Goal: Find specific page/section: Find specific page/section

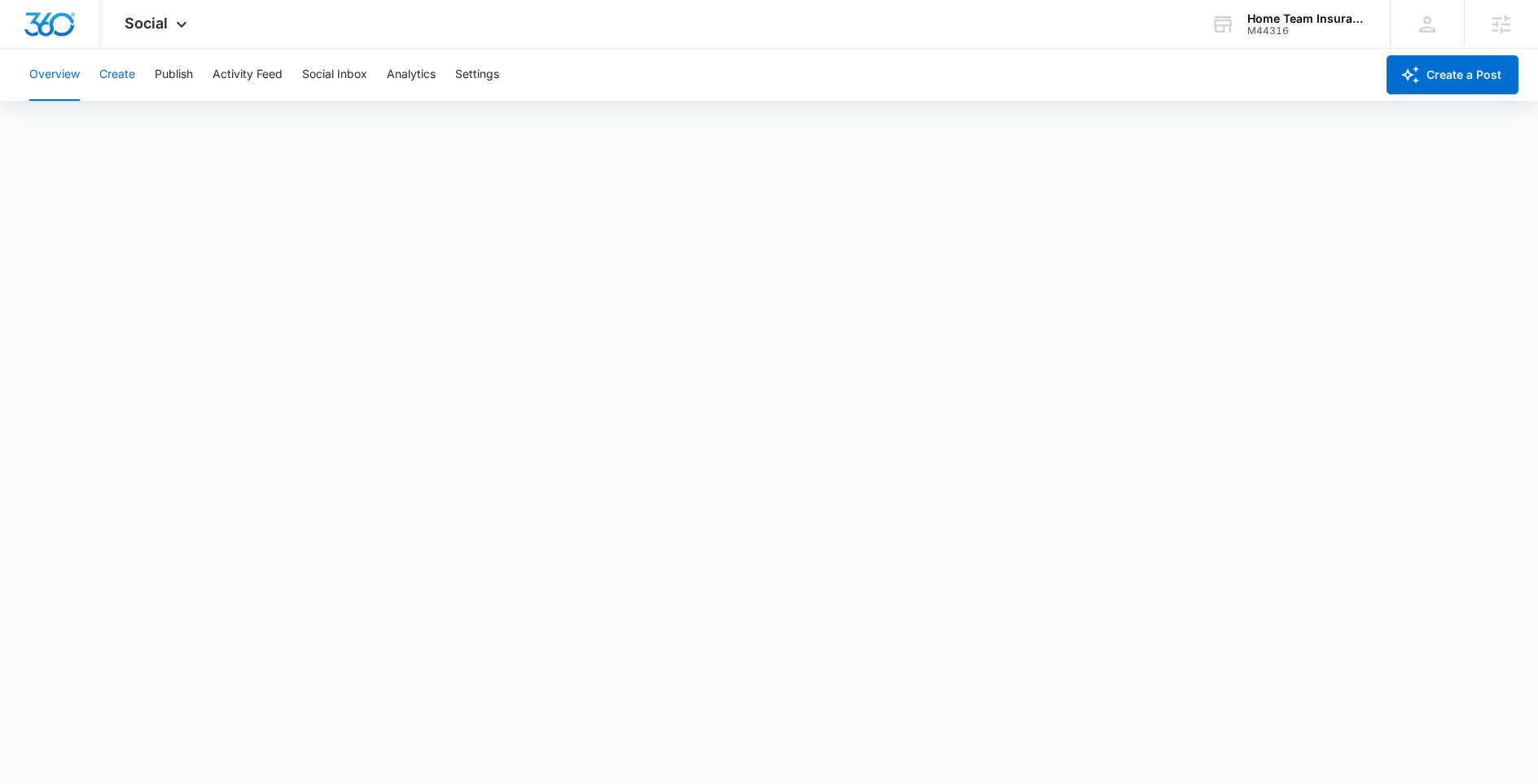
click at [121, 70] on button "Create" at bounding box center [117, 74] width 36 height 52
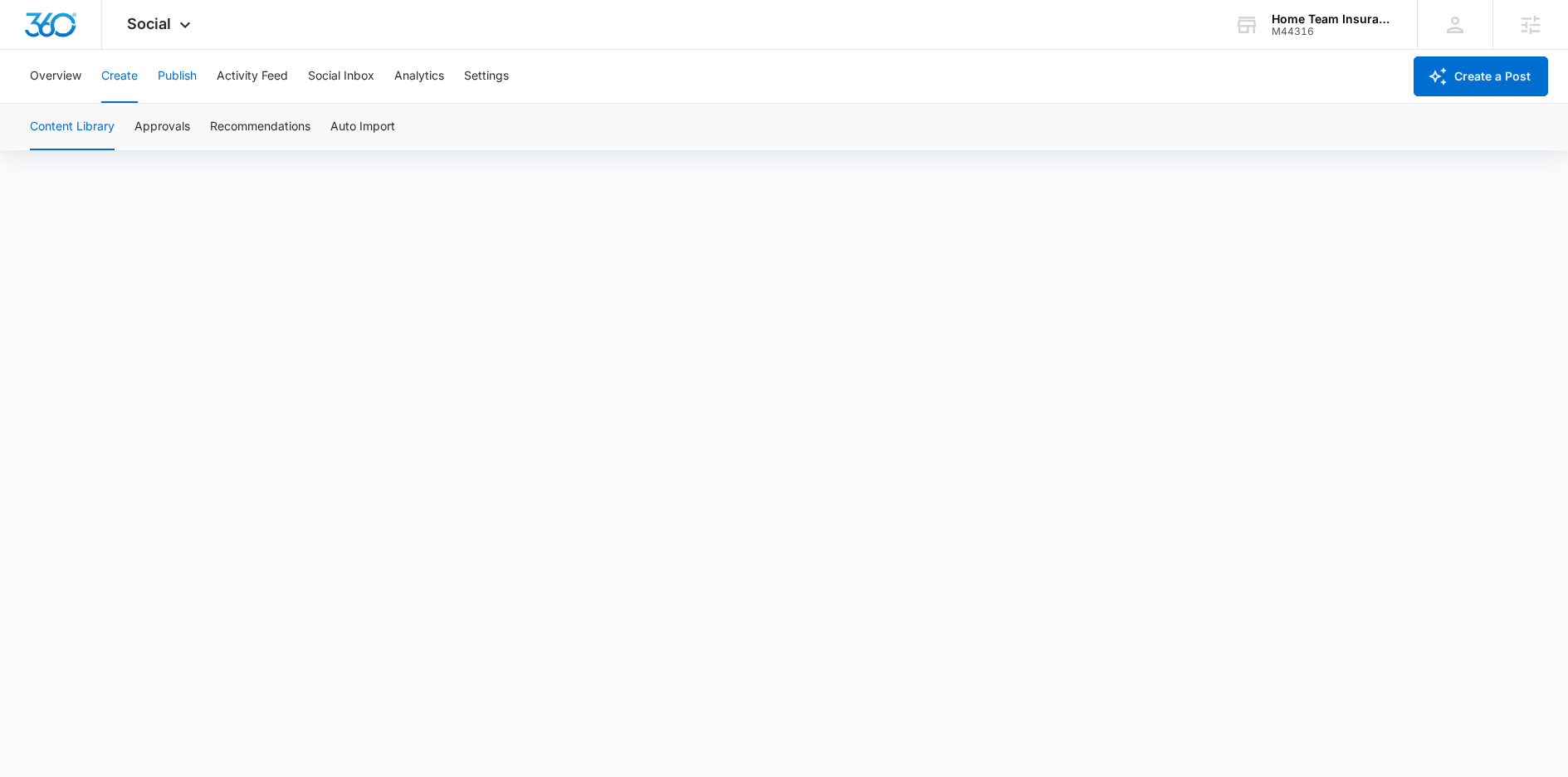
click at [187, 83] on button "Publish" at bounding box center [177, 76] width 39 height 53
click at [123, 126] on button "Schedules" at bounding box center [127, 127] width 56 height 47
click at [110, 92] on button "Create" at bounding box center [119, 76] width 37 height 53
click at [174, 78] on button "Publish" at bounding box center [177, 76] width 39 height 53
click at [137, 131] on button "Schedules" at bounding box center [127, 127] width 56 height 47
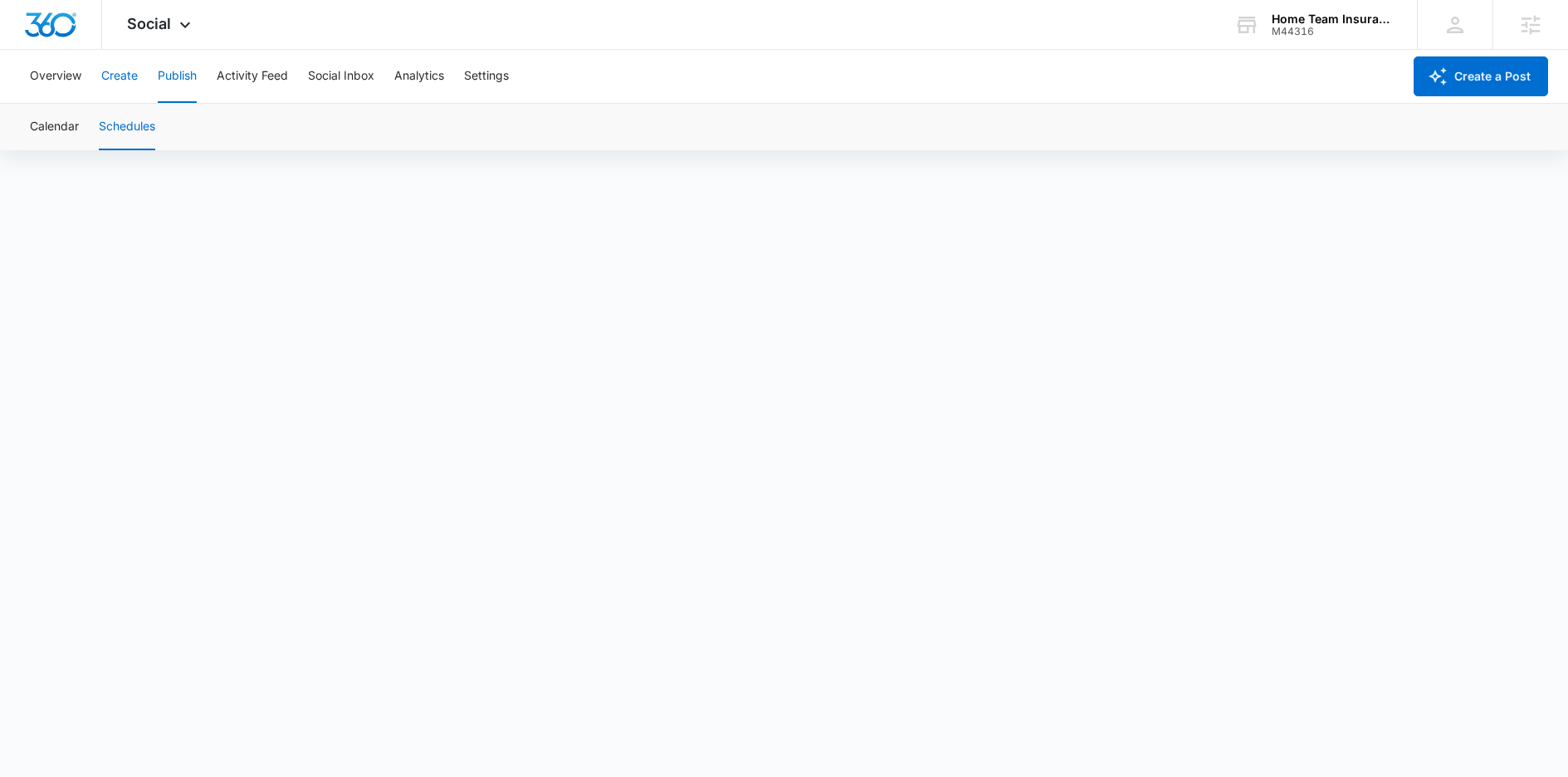
click at [119, 81] on button "Create" at bounding box center [119, 76] width 37 height 53
click at [181, 82] on button "Publish" at bounding box center [177, 76] width 39 height 53
click at [146, 134] on button "Schedules" at bounding box center [127, 127] width 56 height 47
click at [113, 81] on button "Create" at bounding box center [119, 76] width 37 height 53
click at [187, 83] on button "Publish" at bounding box center [177, 76] width 39 height 53
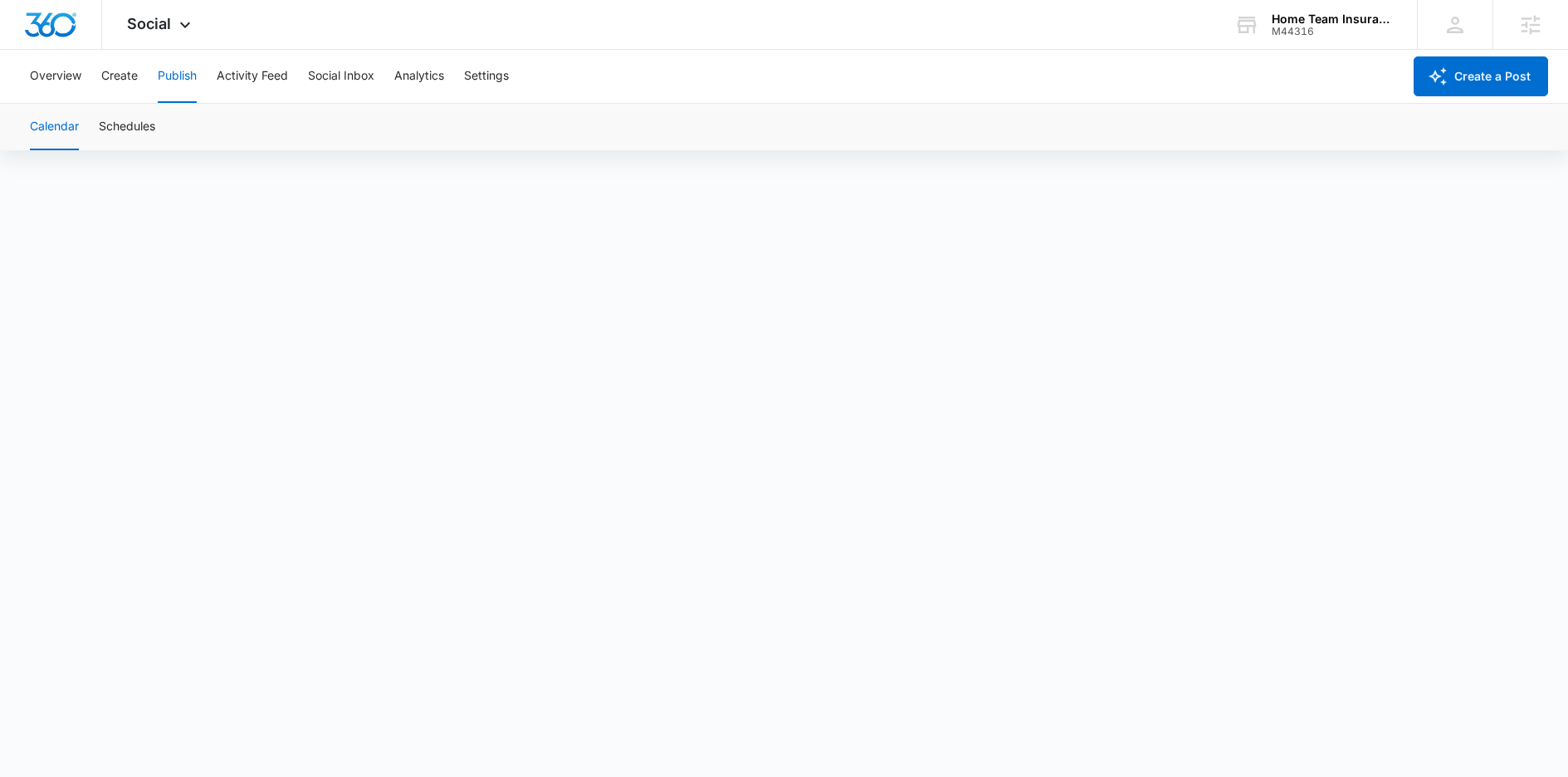
click at [158, 132] on div "Calendar Schedules" at bounding box center [784, 127] width 1528 height 47
click at [148, 126] on button "Schedules" at bounding box center [127, 127] width 56 height 47
click at [134, 81] on button "Create" at bounding box center [119, 76] width 37 height 53
click at [186, 79] on button "Publish" at bounding box center [177, 76] width 39 height 53
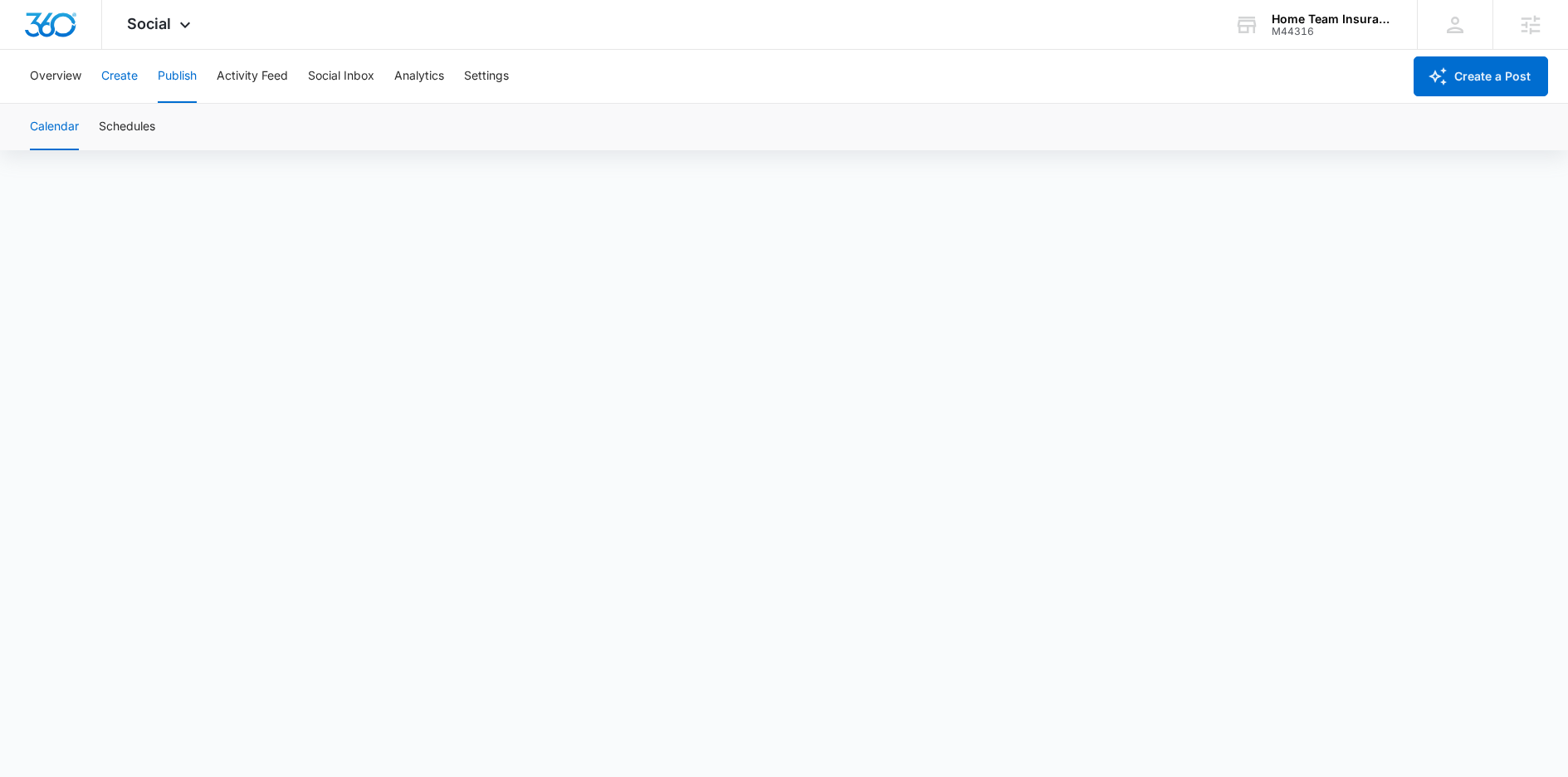
click at [106, 81] on button "Create" at bounding box center [119, 76] width 37 height 53
click at [1376, 19] on div "Home Team Insurance" at bounding box center [1332, 20] width 121 height 14
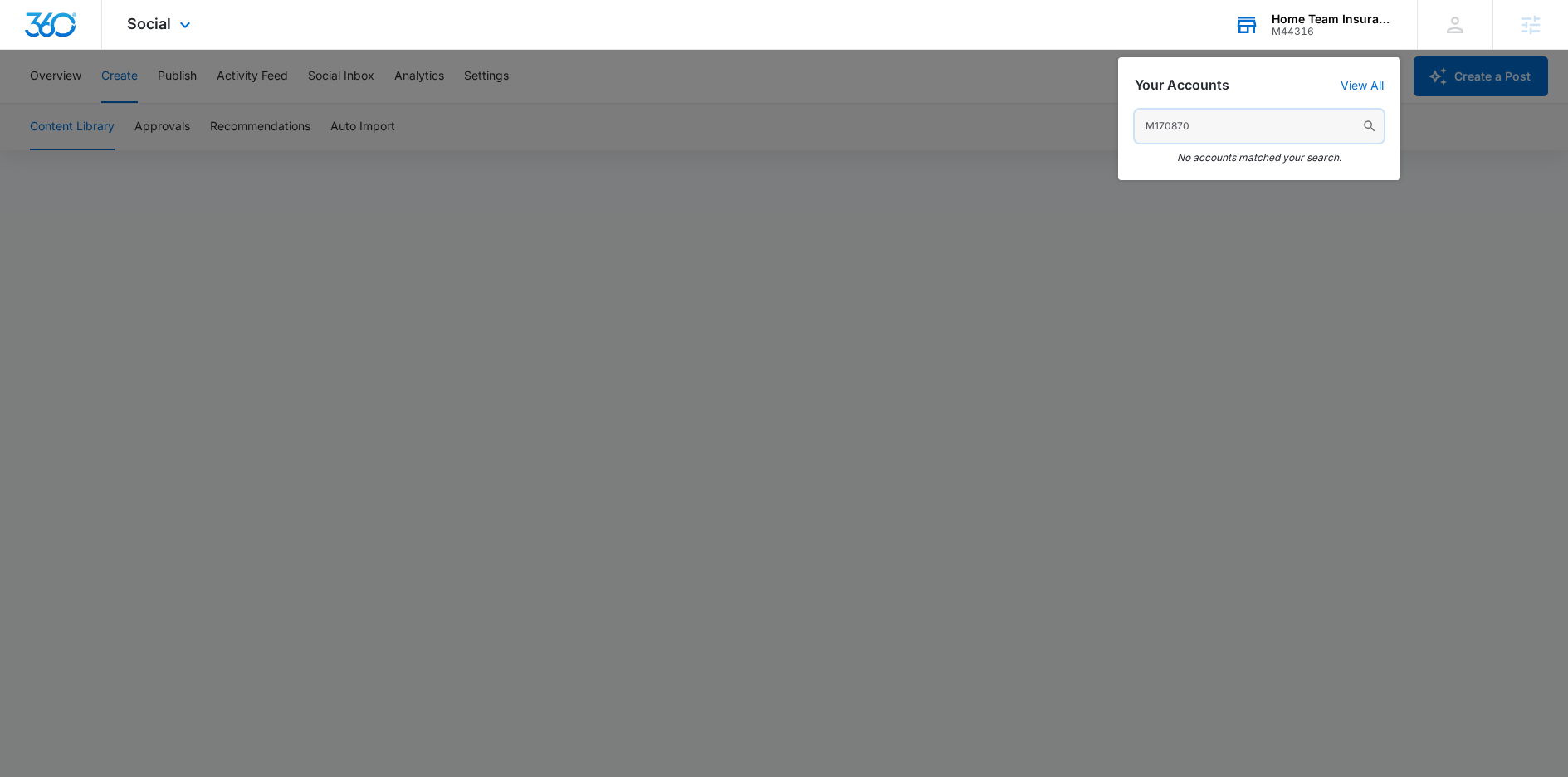
click at [1213, 113] on input "M170870" at bounding box center [1259, 126] width 249 height 33
paste input "[PERSON_NAME]"
click at [1259, 122] on input "[PERSON_NAME]" at bounding box center [1259, 126] width 249 height 33
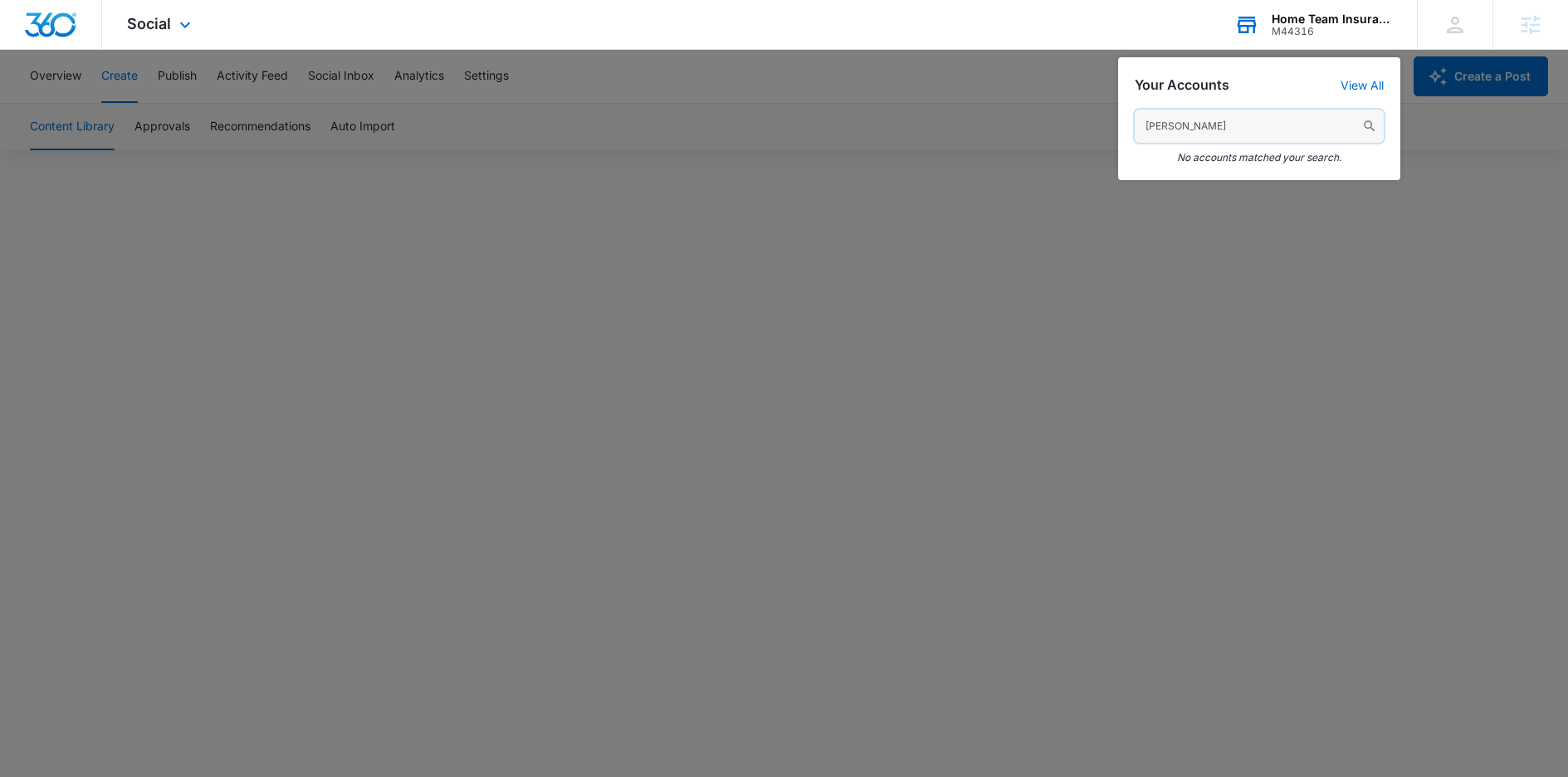
click at [1259, 122] on input "[PERSON_NAME]" at bounding box center [1259, 126] width 249 height 33
click at [1198, 124] on input "170870" at bounding box center [1259, 126] width 249 height 33
type input "[PERSON_NAME]"
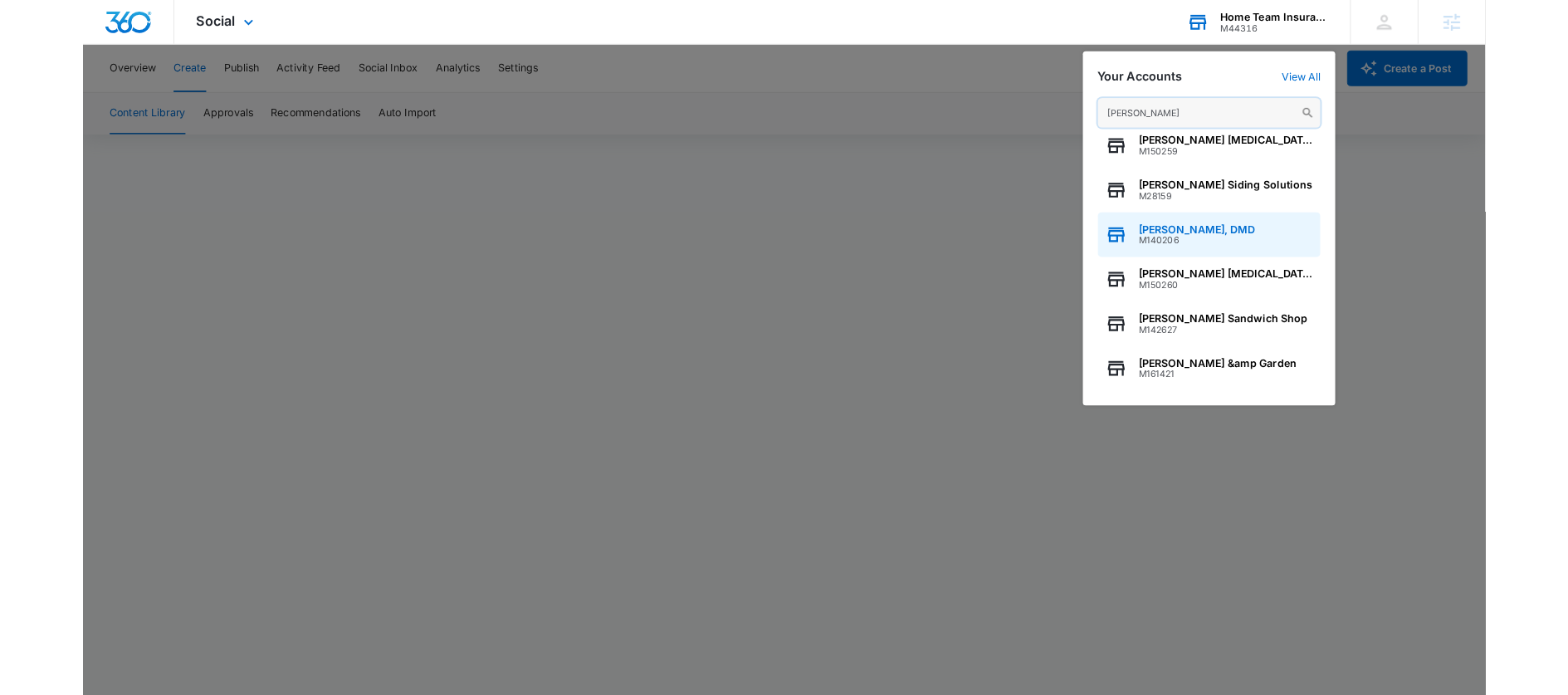
scroll to position [12, 0]
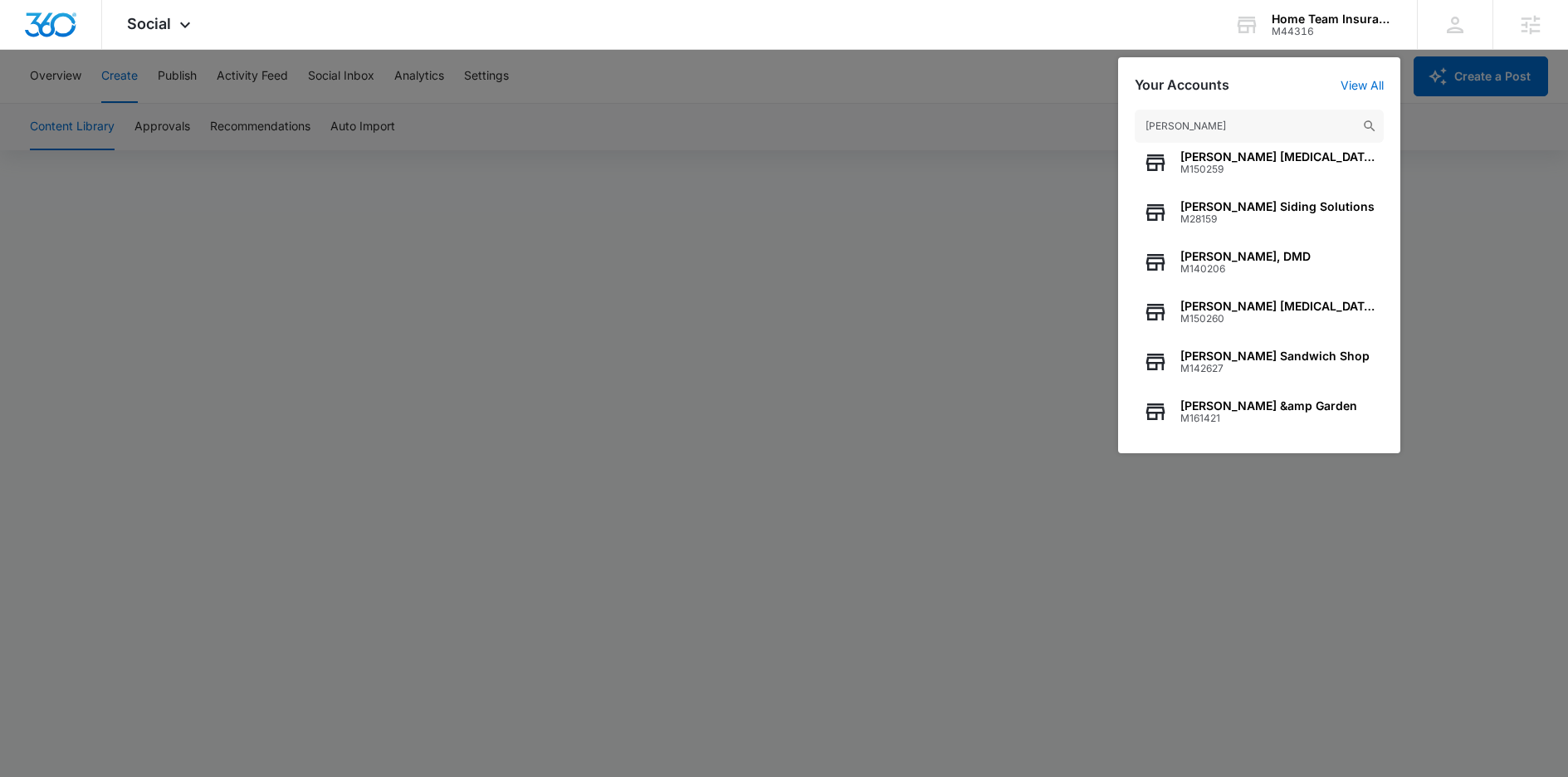
click at [960, 245] on div at bounding box center [784, 388] width 1568 height 777
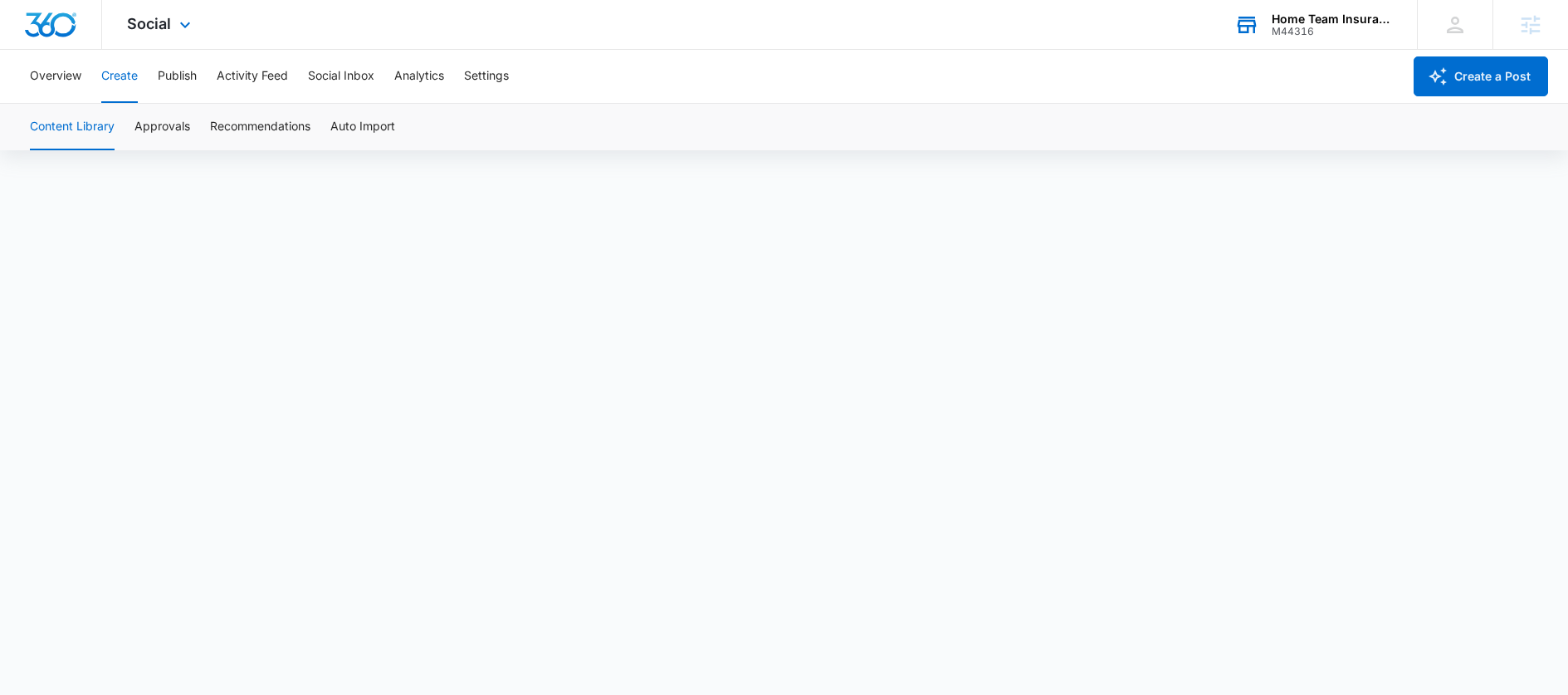
click at [1312, 26] on div "M44316" at bounding box center [1332, 32] width 121 height 12
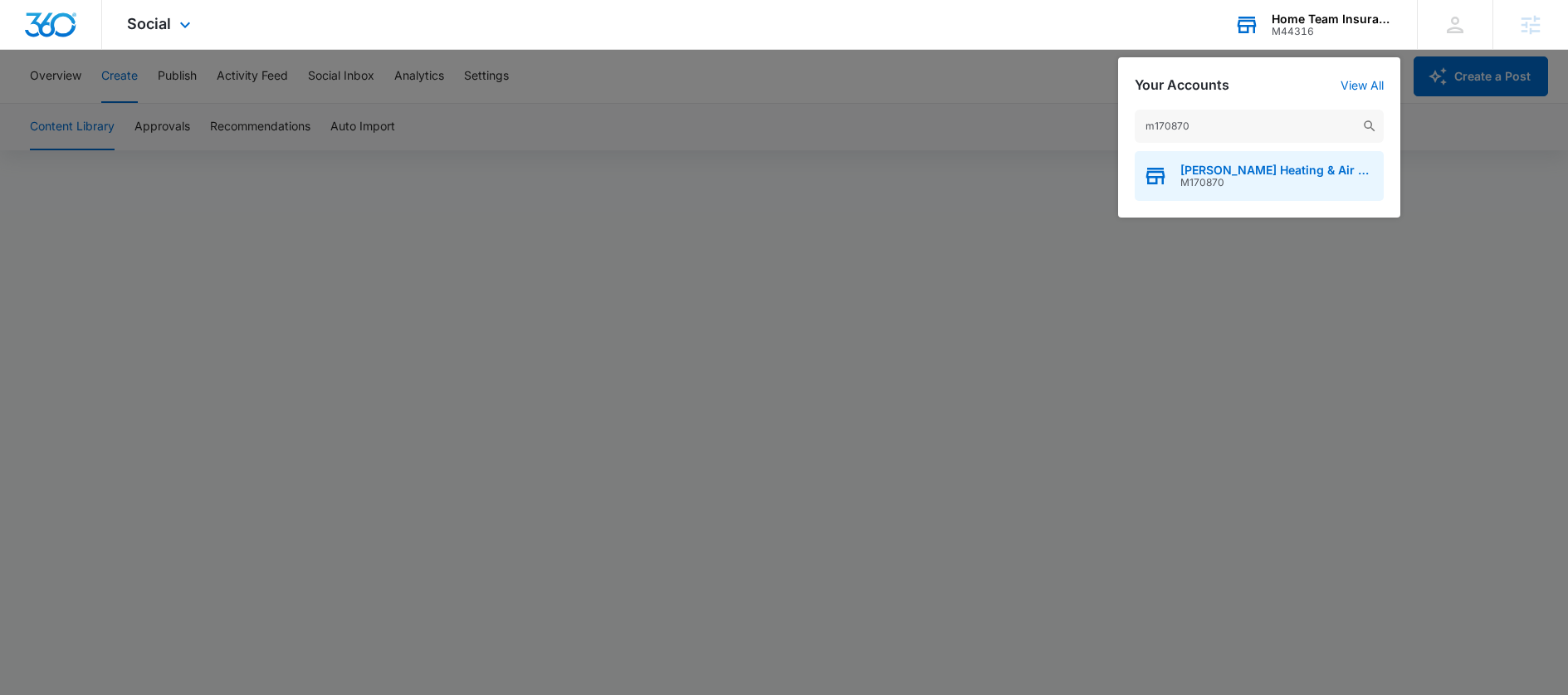
type input "m170870"
click at [1226, 178] on span "M170870" at bounding box center [1278, 183] width 195 height 12
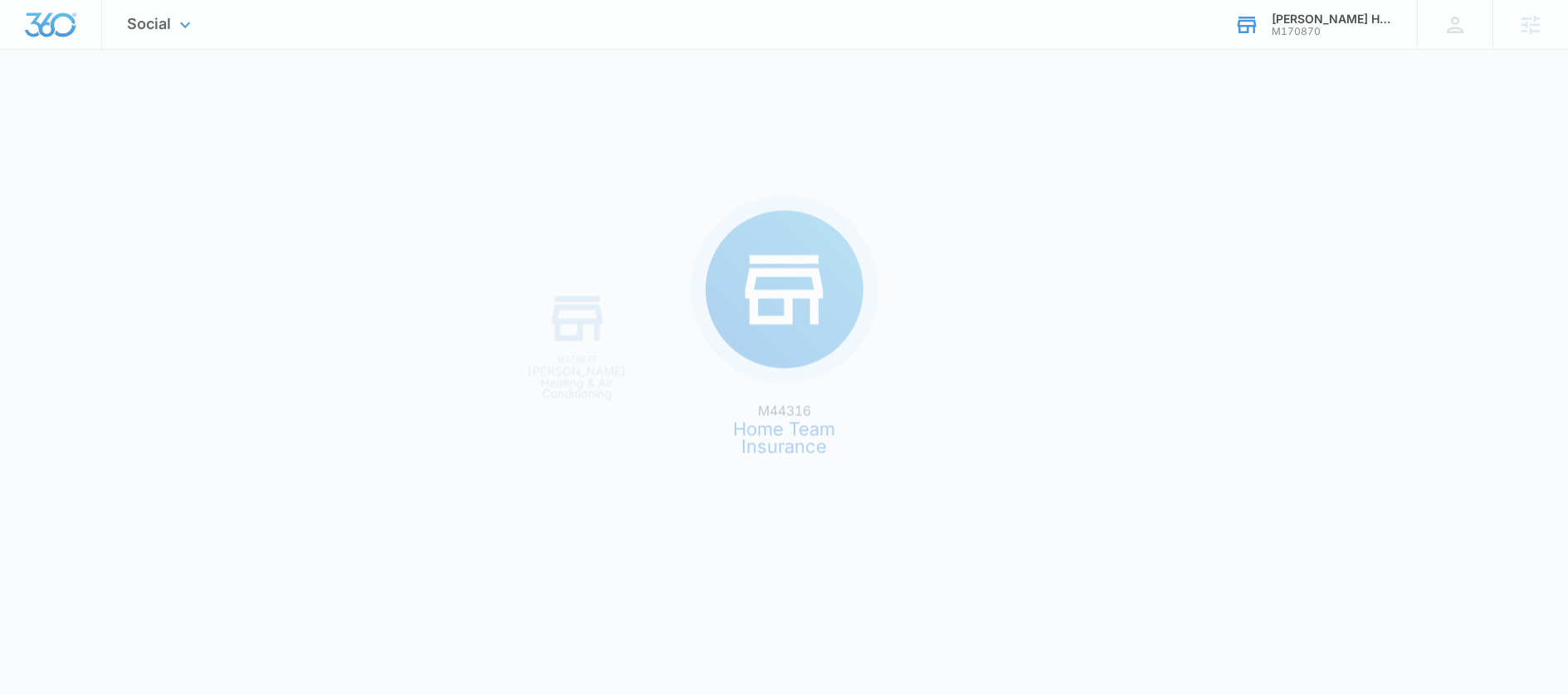
scroll to position [0, 0]
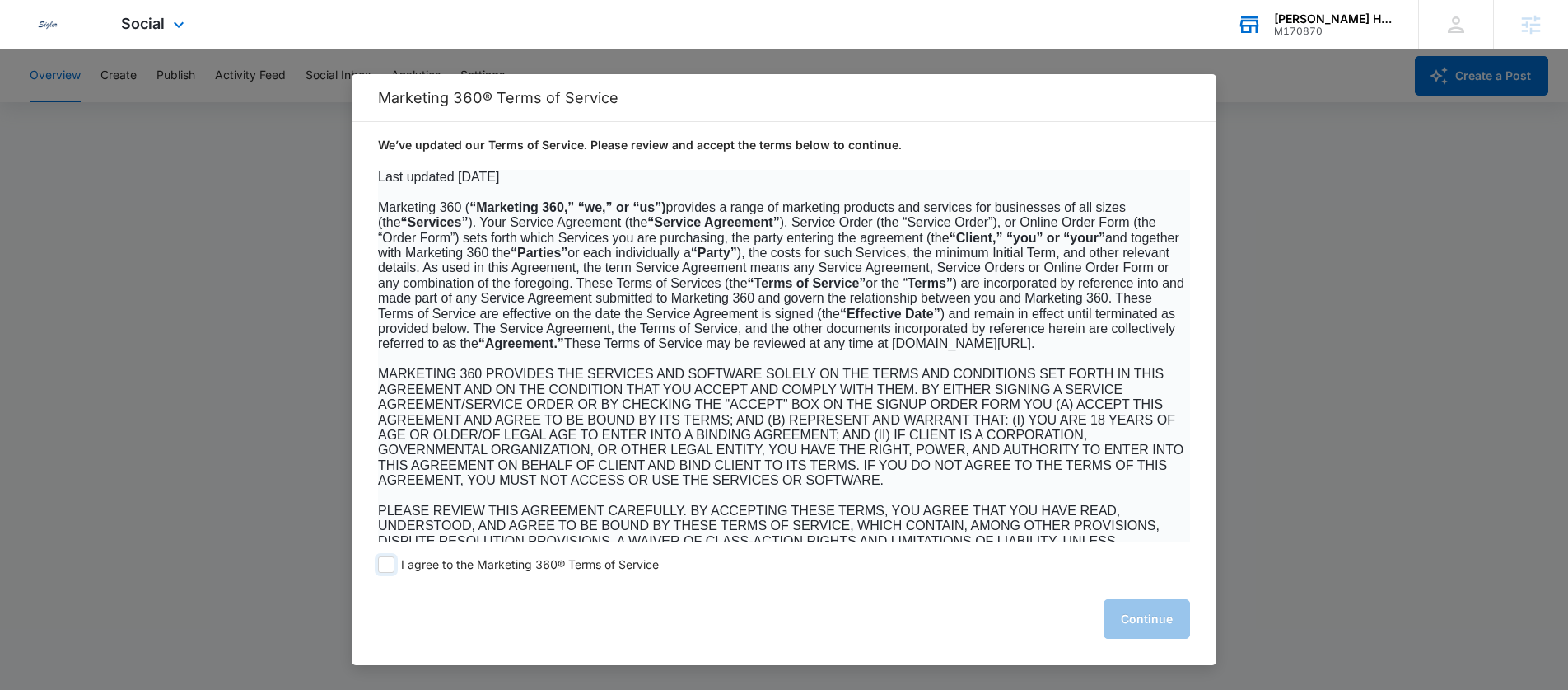
click at [386, 565] on span at bounding box center [385, 564] width 16 height 16
click at [386, 565] on input "I agree to the Marketing 360® Terms of Service" at bounding box center [385, 564] width 16 height 16
click at [386, 563] on span at bounding box center [385, 564] width 16 height 16
click at [386, 563] on input "I agree to the Marketing 360® Terms of Service" at bounding box center [385, 564] width 16 height 16
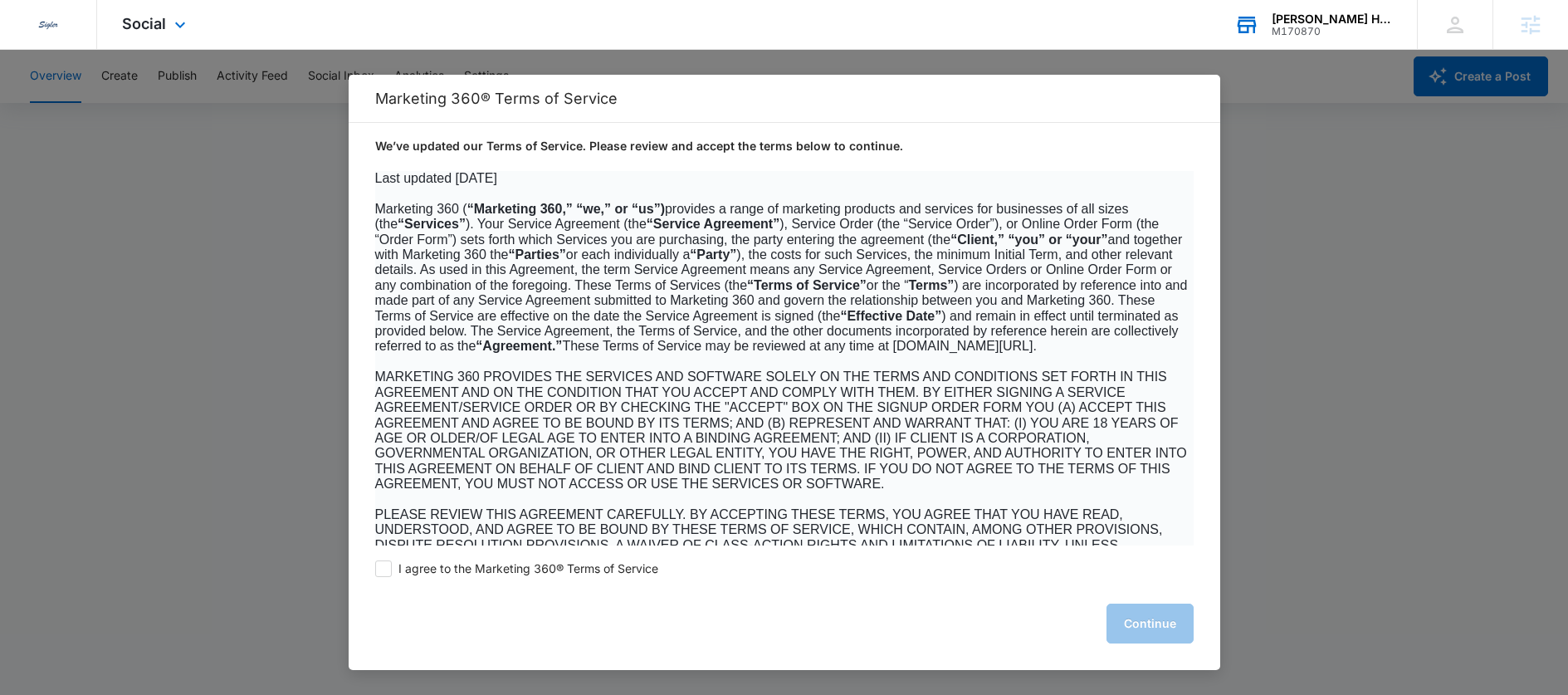
click at [387, 568] on span at bounding box center [382, 568] width 16 height 16
click at [387, 568] on input "I agree to the Marketing 360® Terms of Service" at bounding box center [382, 568] width 16 height 16
checkbox input "true"
click at [1130, 625] on button "Continue" at bounding box center [1150, 623] width 87 height 40
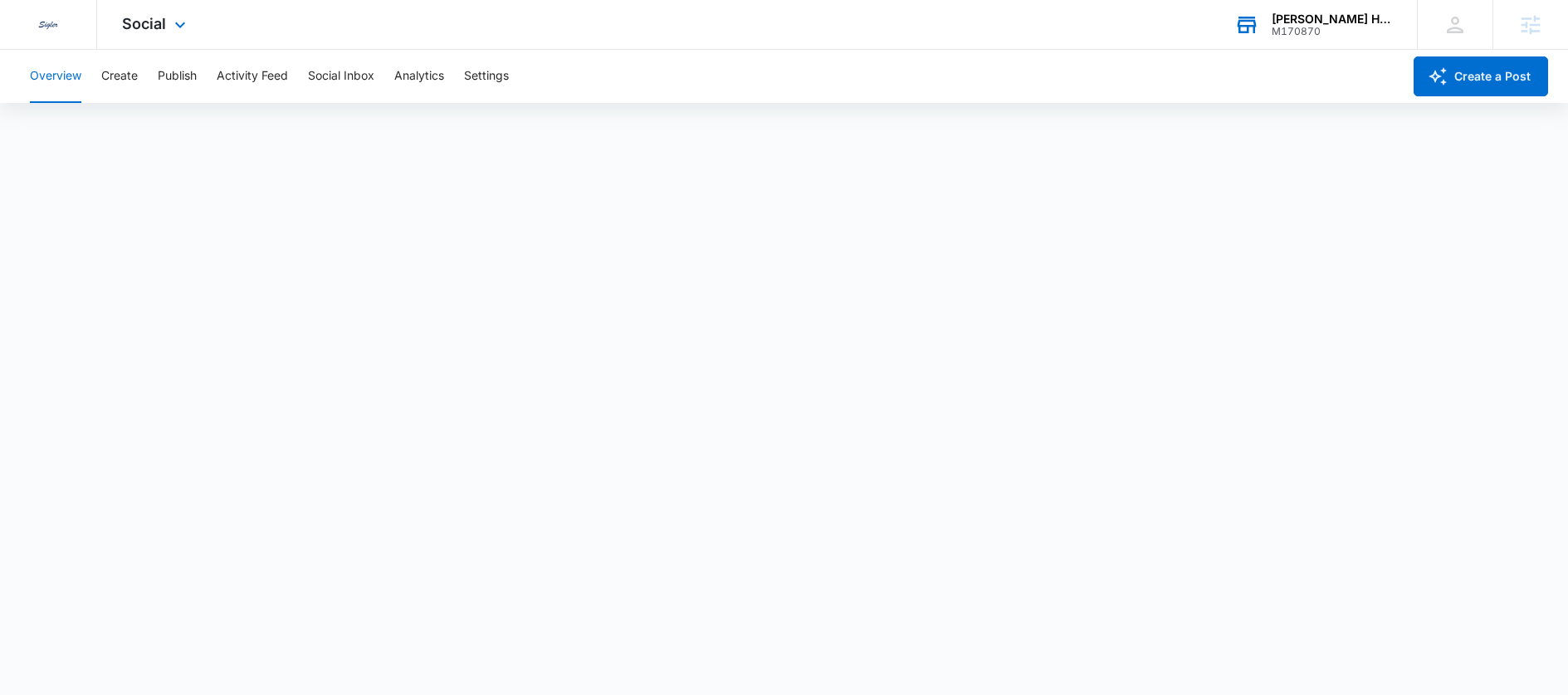
click at [170, 35] on div "Social Apps Reputation Websites Forms CRM Email Social Payments POS Content Ads…" at bounding box center [156, 24] width 118 height 49
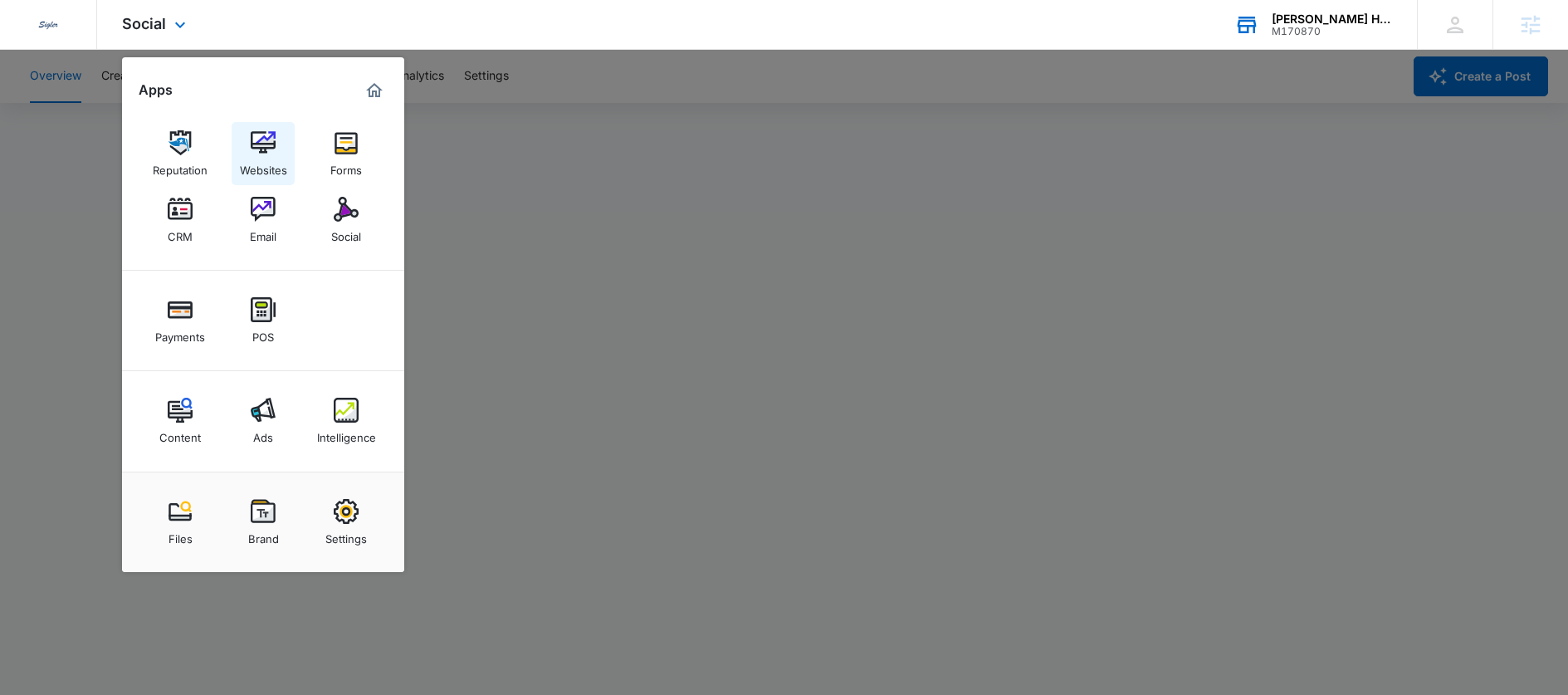
click at [256, 131] on img at bounding box center [262, 142] width 25 height 25
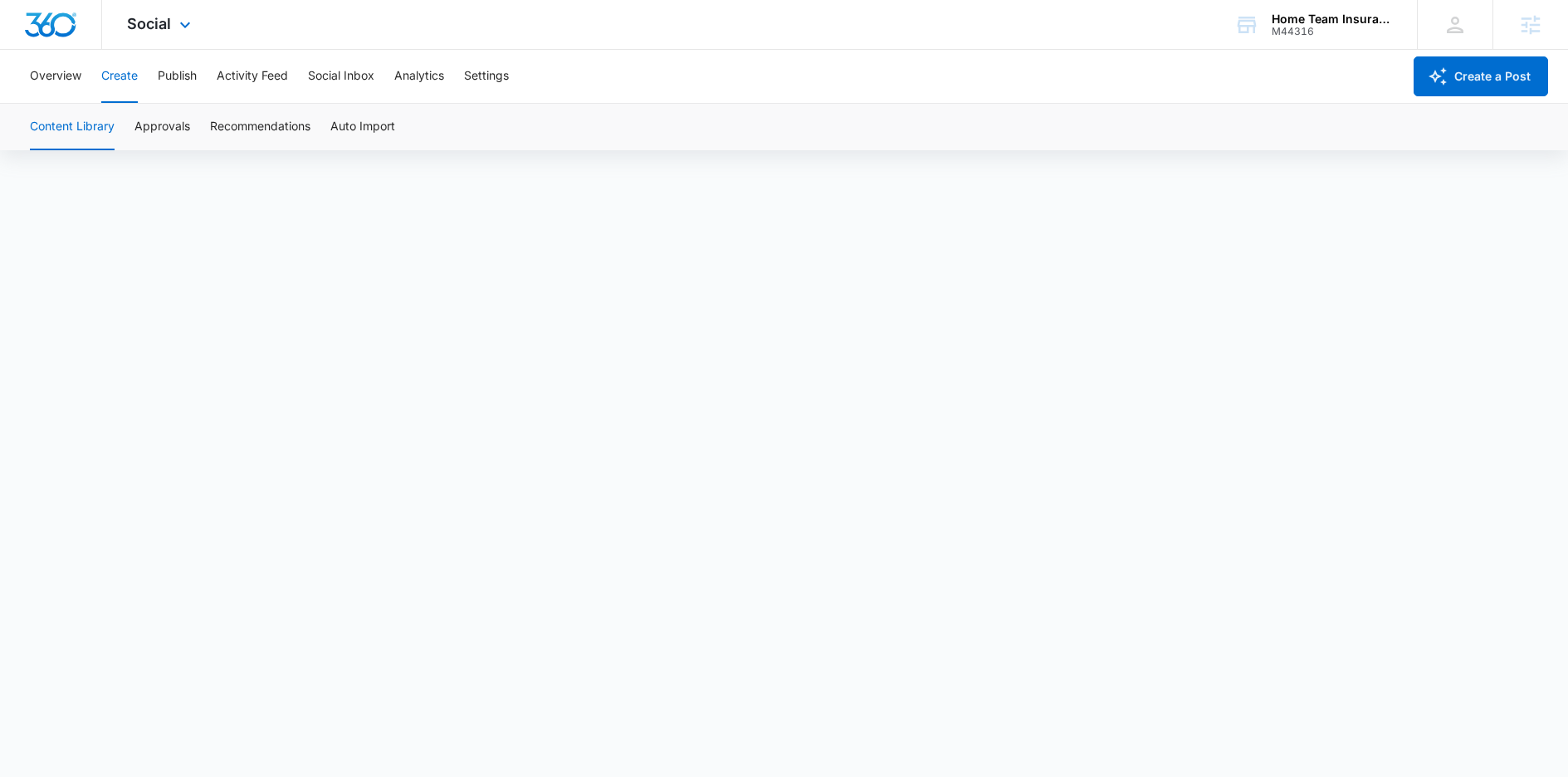
click at [149, 42] on div "Social Apps Reputation Websites Forms CRM Email Social Content Ads Intelligence…" at bounding box center [161, 24] width 118 height 49
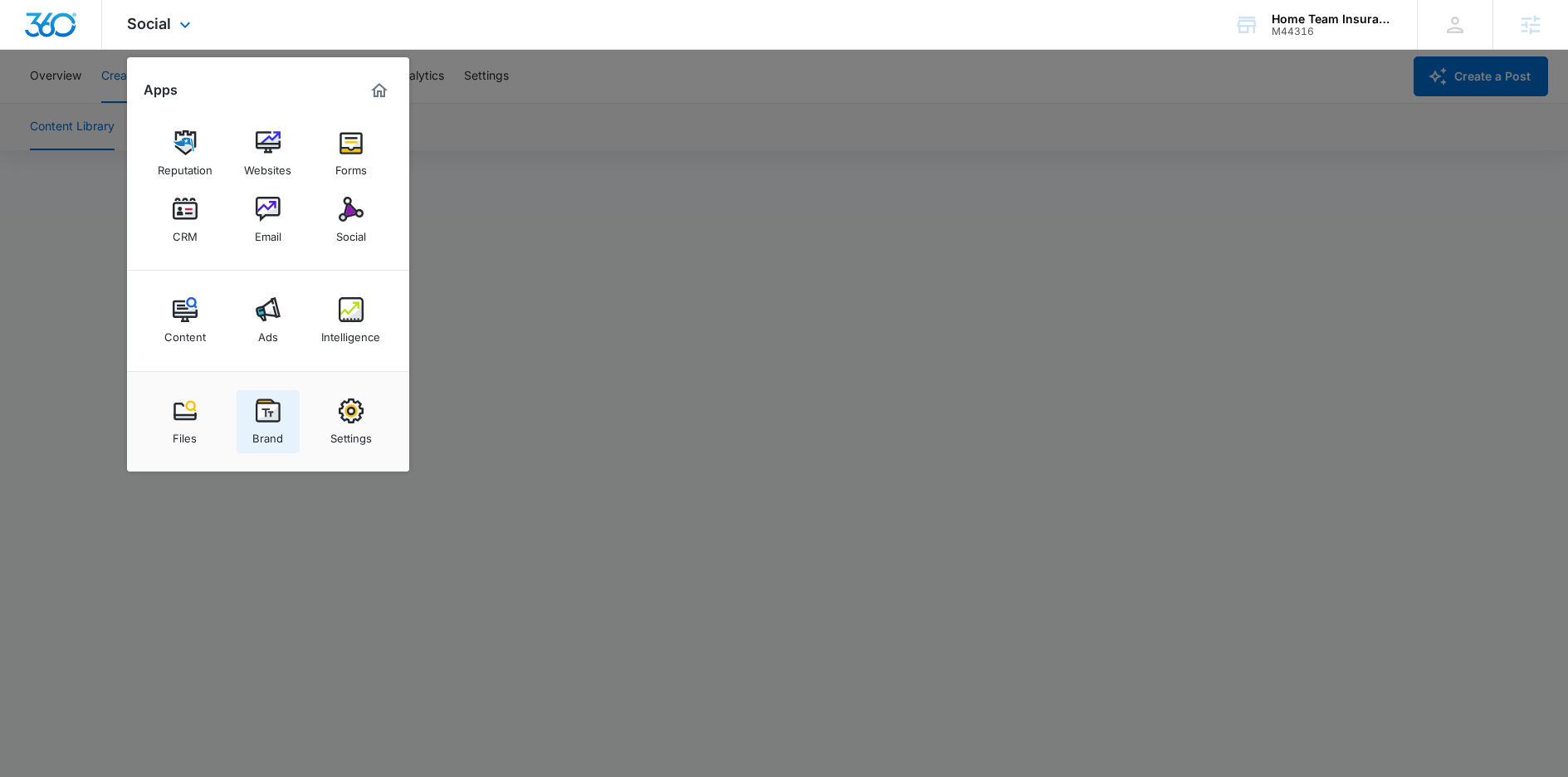
click at [269, 439] on div "Brand" at bounding box center [267, 434] width 31 height 21
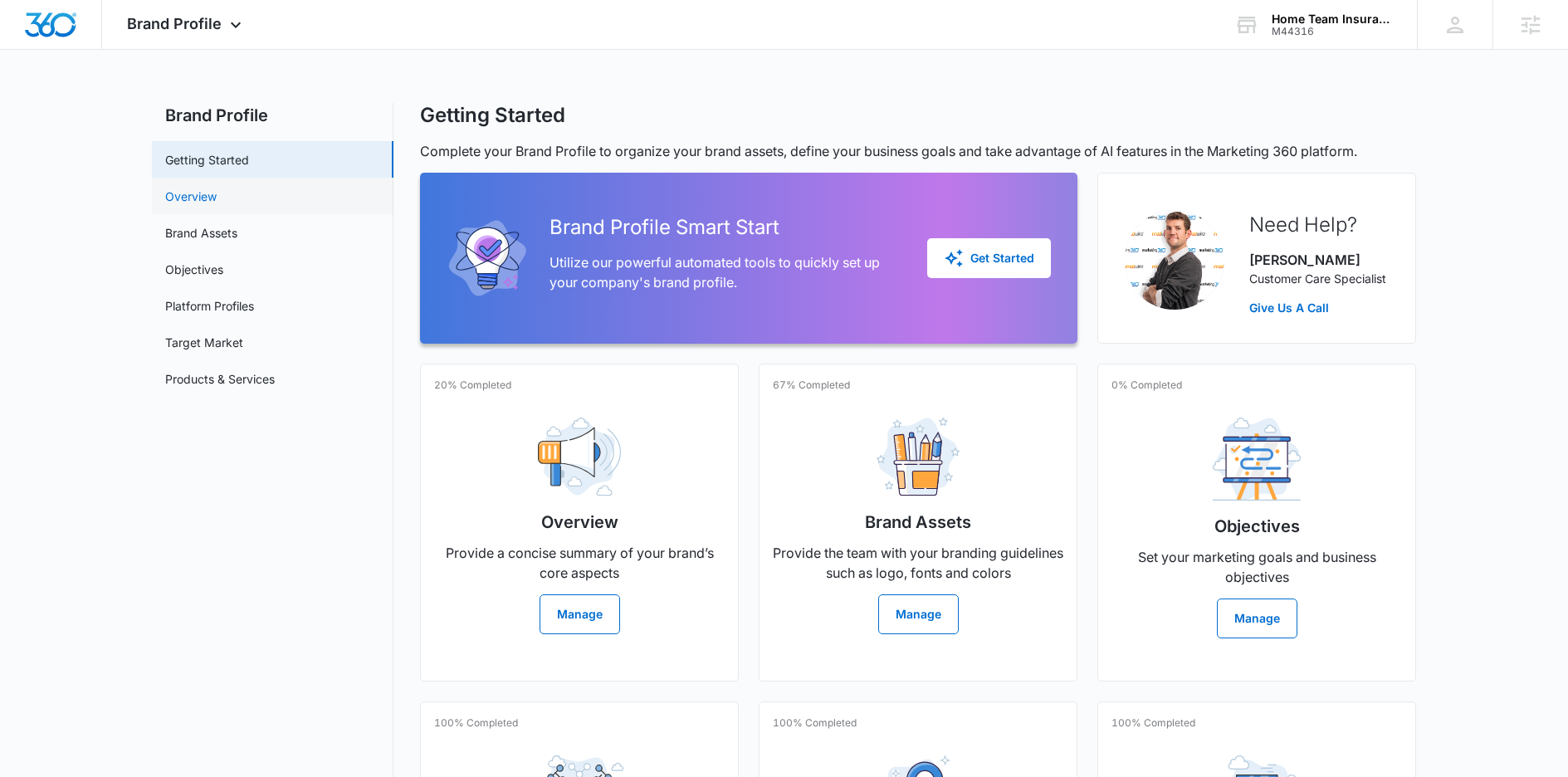
click at [204, 193] on link "Overview" at bounding box center [191, 196] width 51 height 17
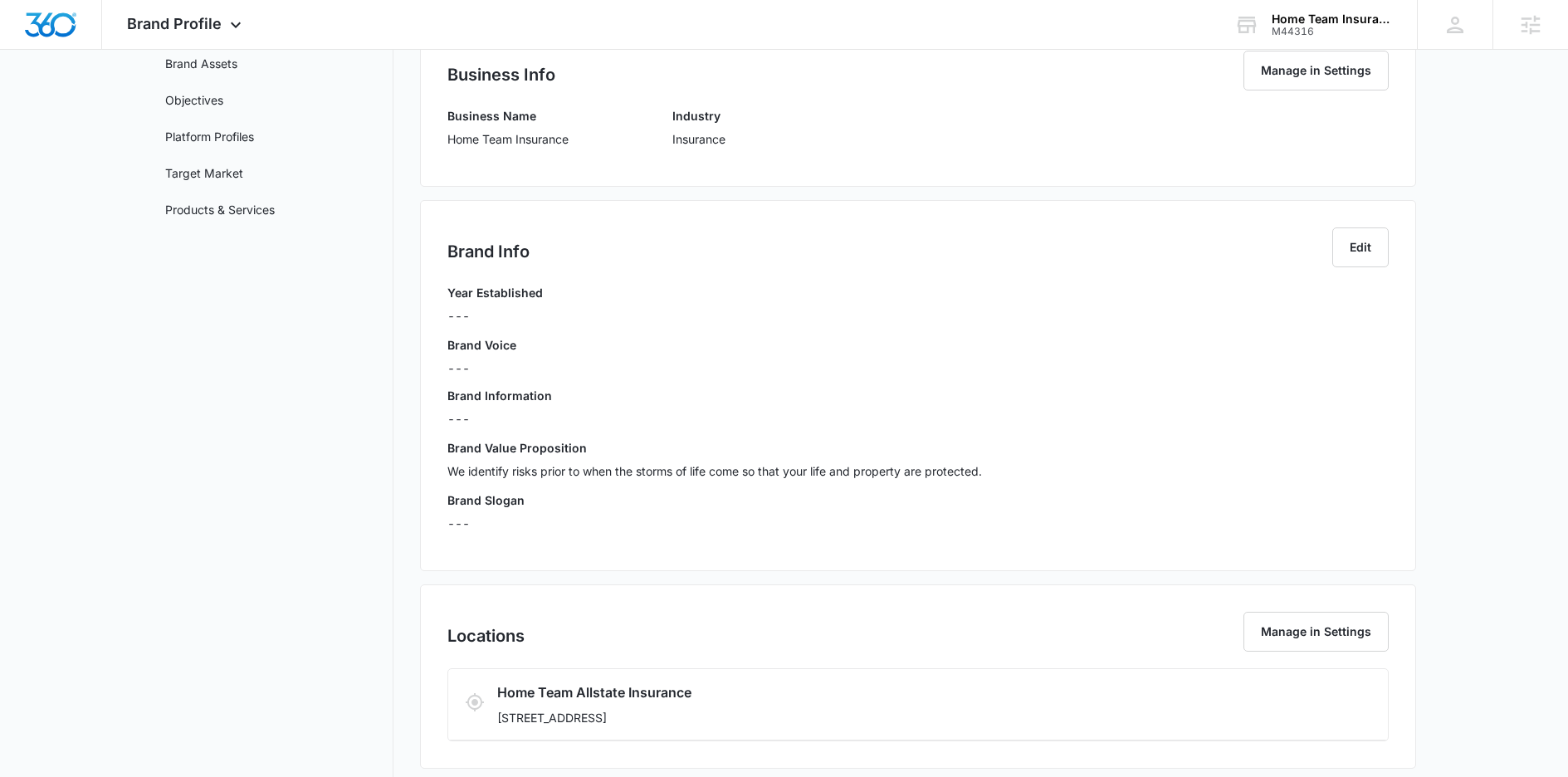
scroll to position [173, 0]
click at [234, 169] on link "Target Market" at bounding box center [204, 170] width 78 height 17
